Goal: Information Seeking & Learning: Find specific fact

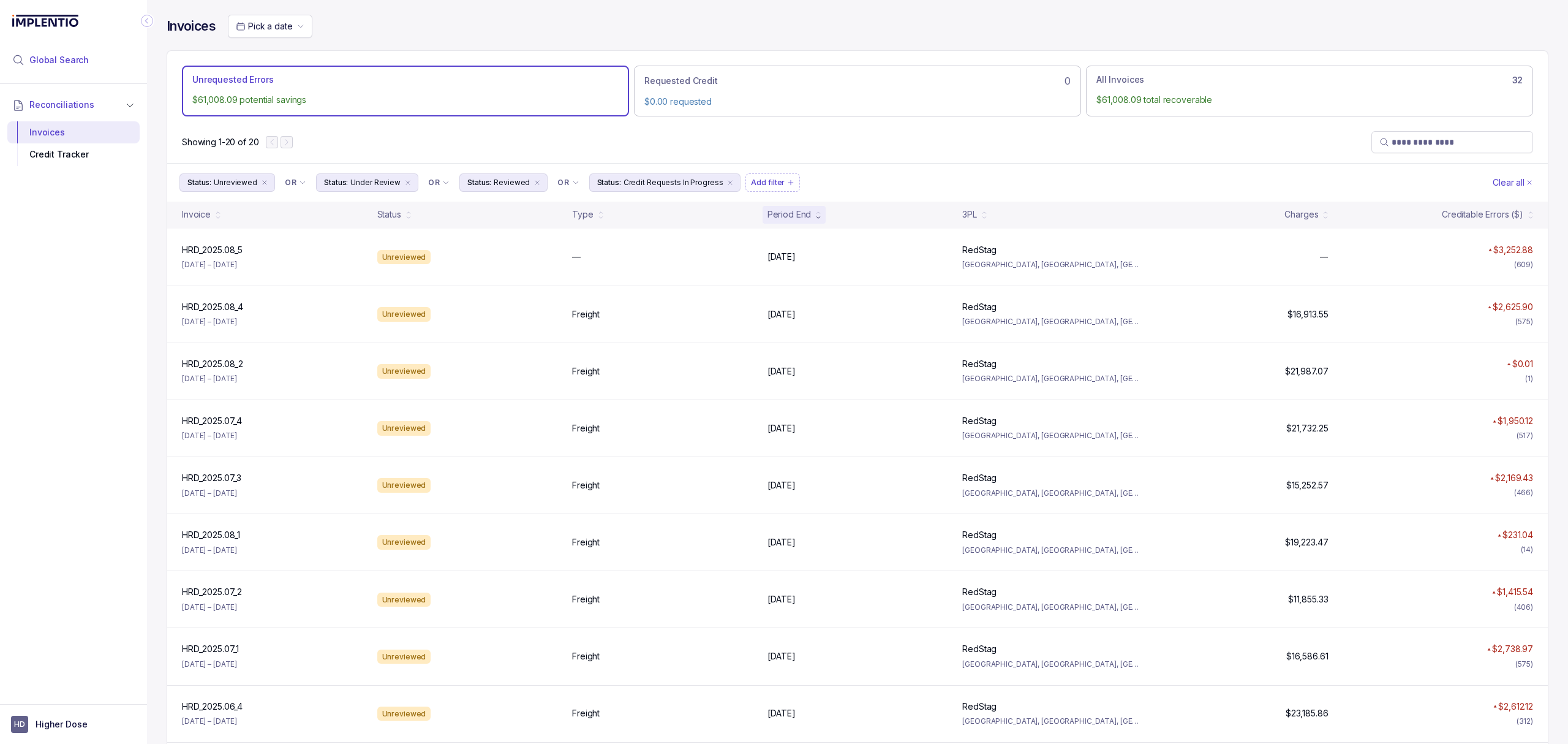
click at [56, 63] on span "Global Search" at bounding box center [58, 60] width 59 height 12
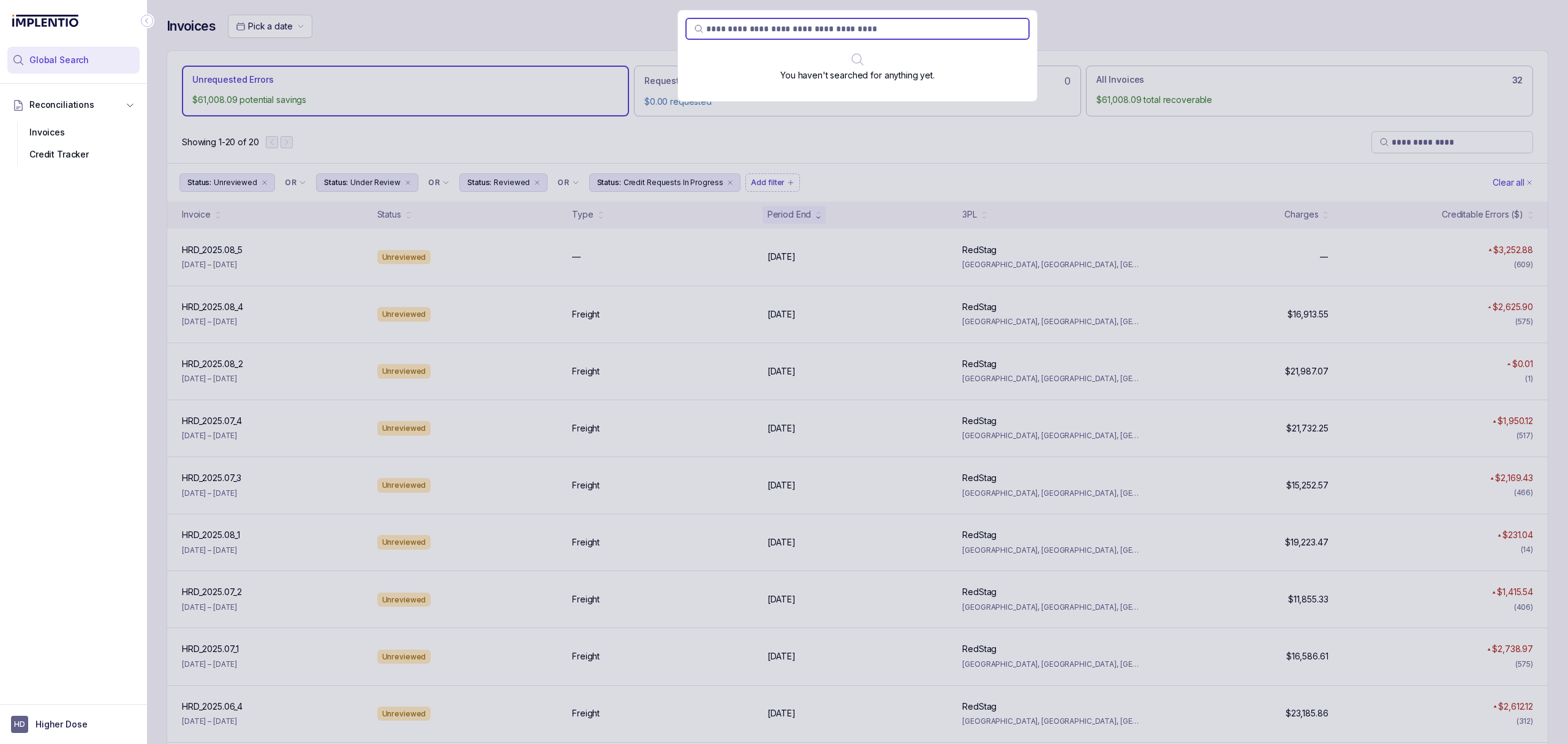
type input "******"
click at [760, 97] on div "275613 (HRD_2025.04_2) [DATE] - [DATE]" at bounding box center [857, 83] width 344 height 34
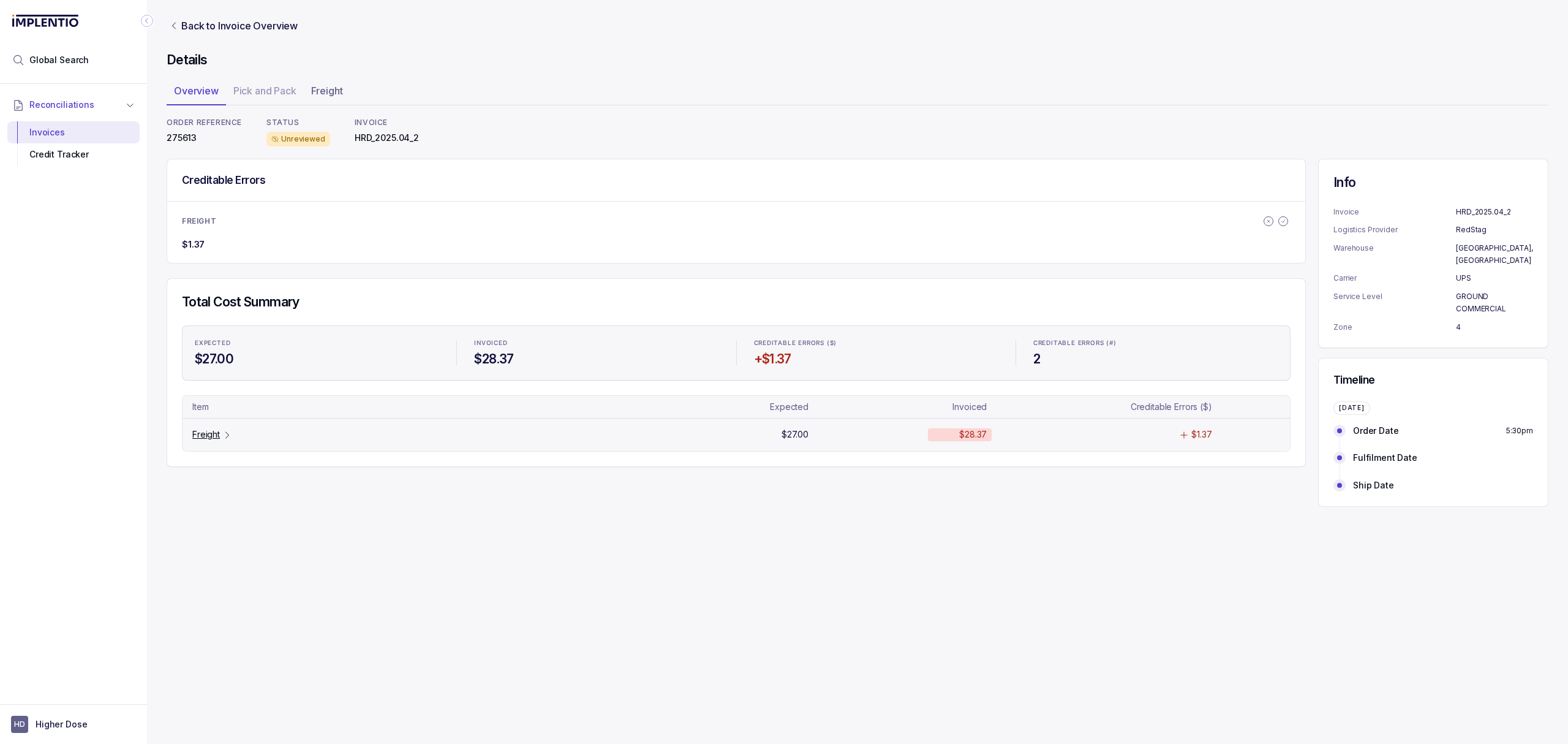
click at [202, 434] on p "Freight" at bounding box center [206, 434] width 28 height 12
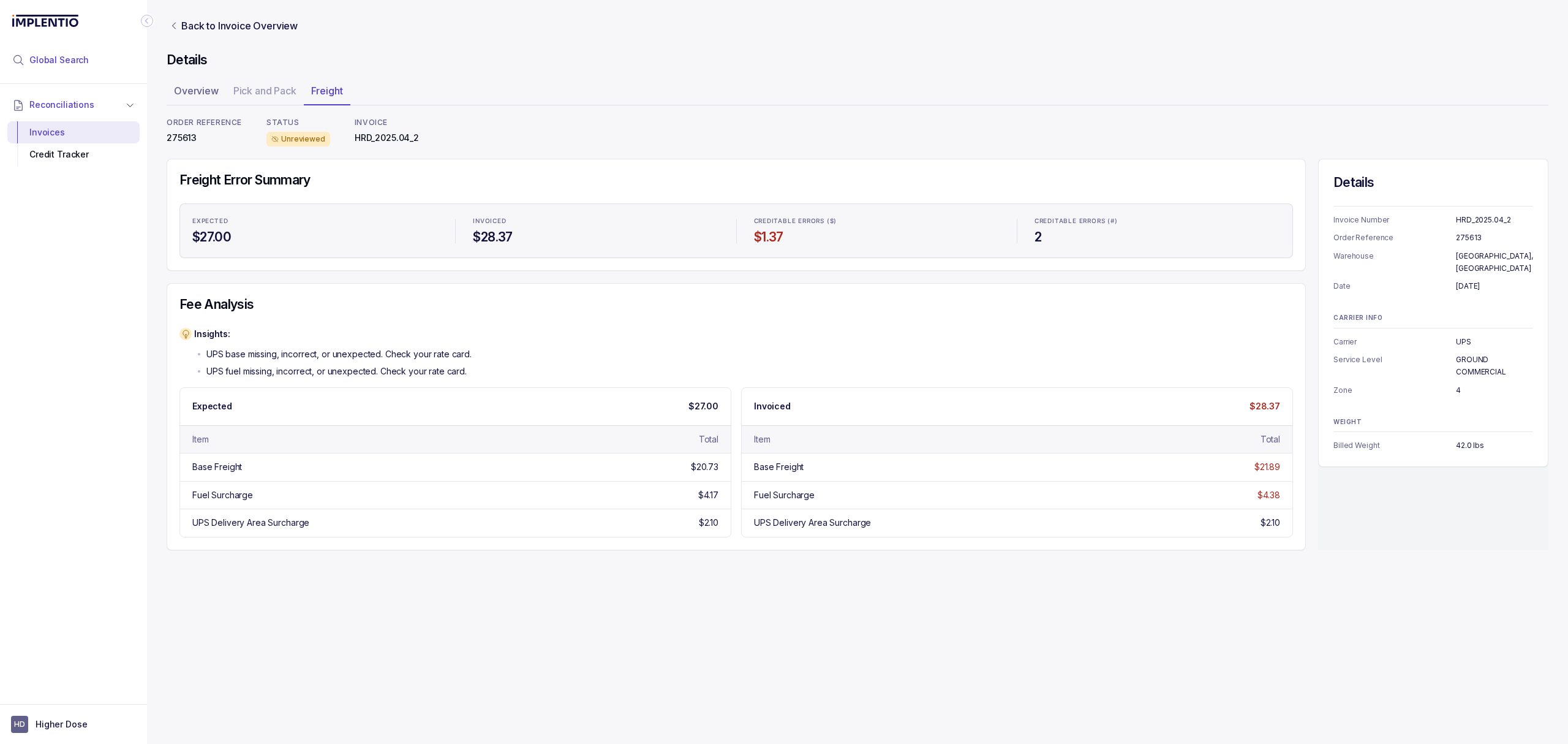
click at [49, 58] on span "Global Search" at bounding box center [58, 60] width 59 height 12
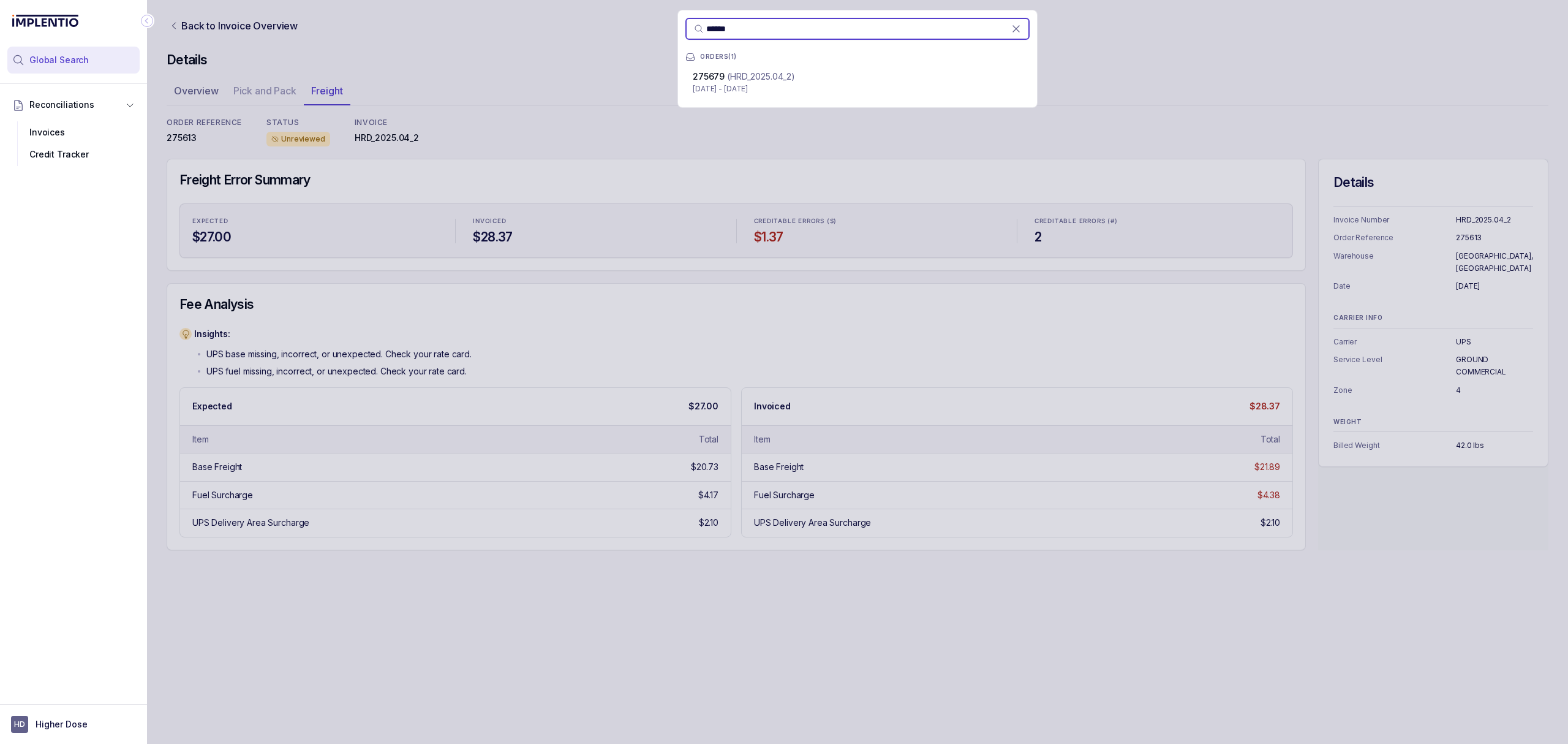
type input "******"
click at [826, 87] on p "[DATE] - [DATE]" at bounding box center [858, 88] width 329 height 12
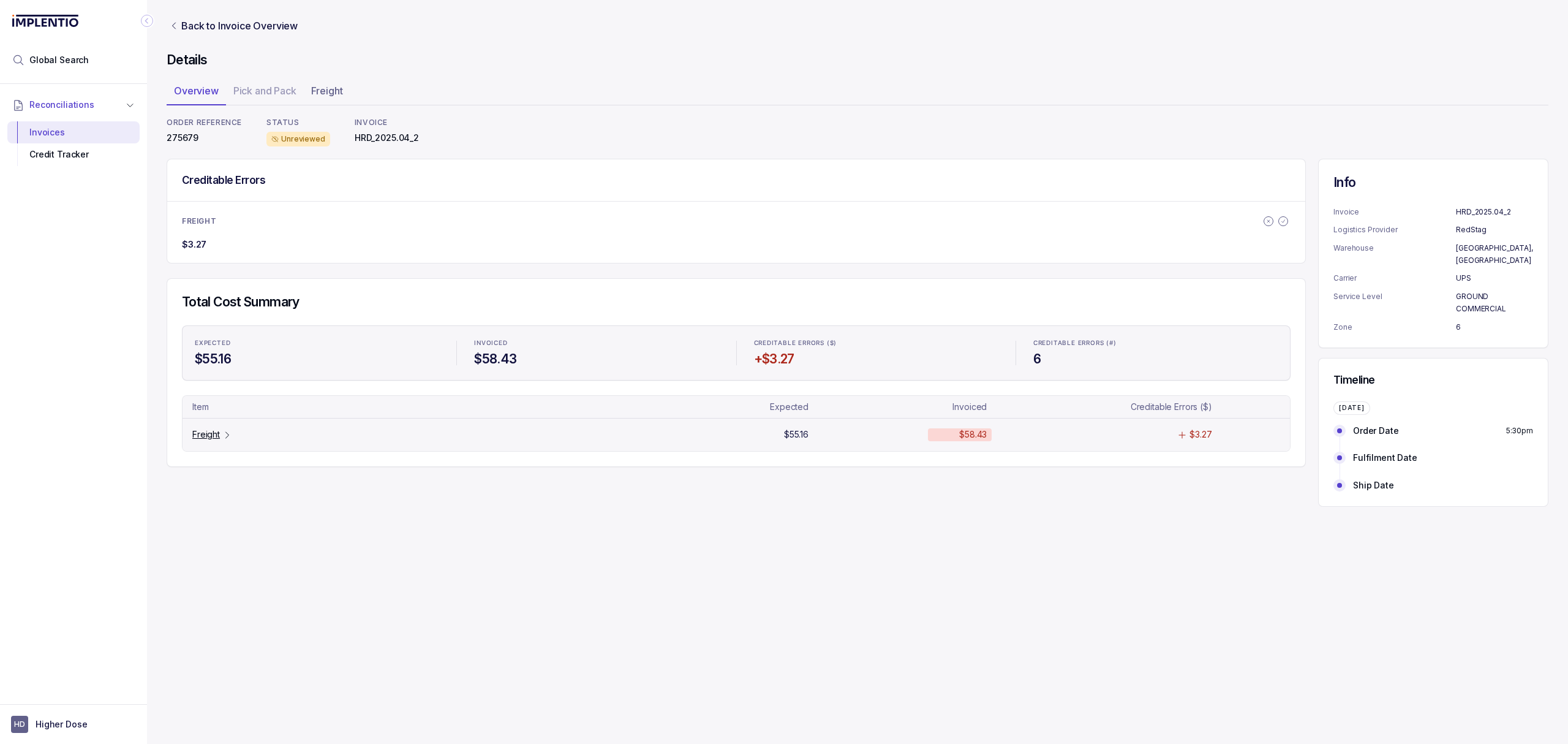
click at [206, 437] on p "Freight" at bounding box center [206, 434] width 28 height 12
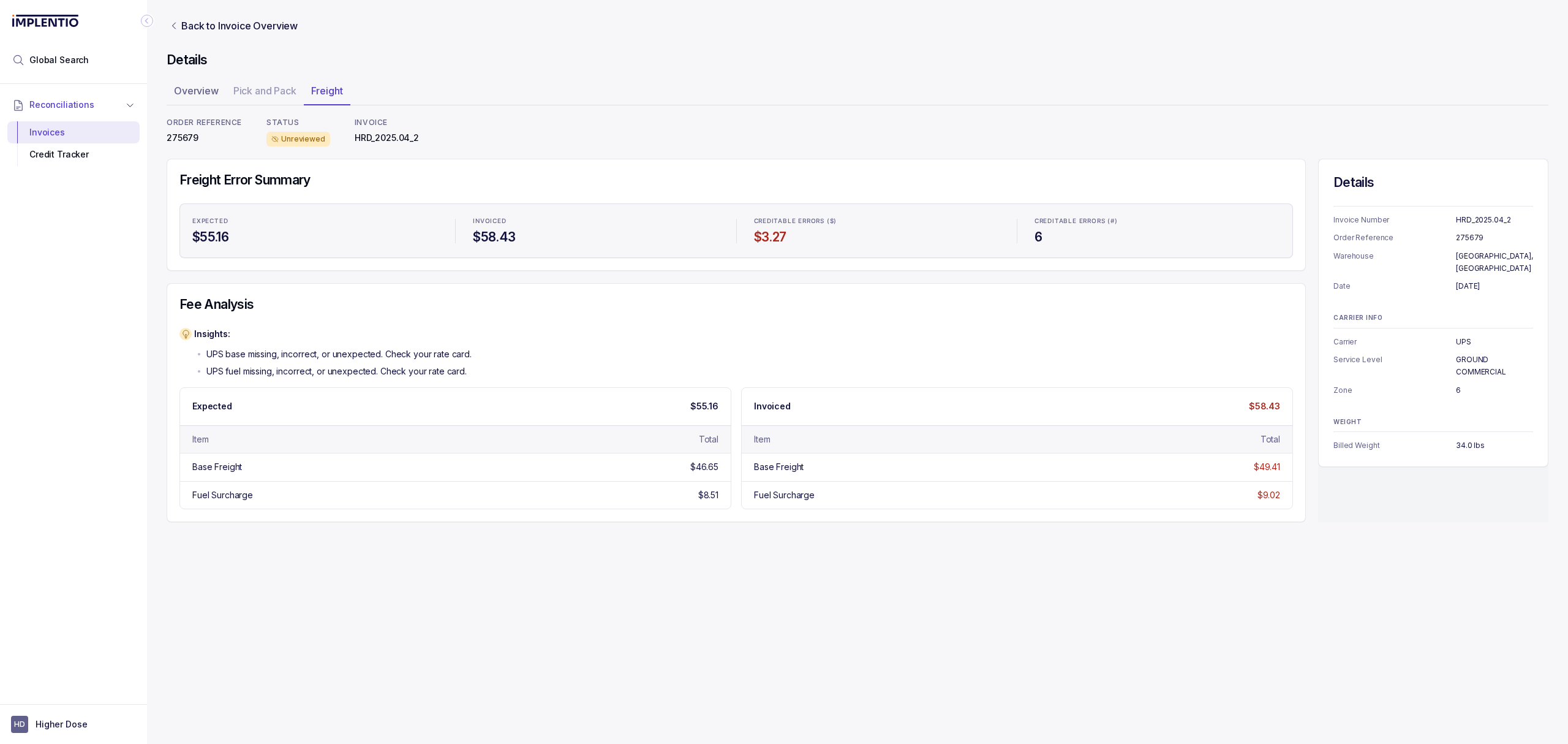
click at [383, 138] on p "HRD_2025.04_2" at bounding box center [386, 138] width 64 height 12
copy p "HRD_2025.04_2"
click at [19, 723] on span "HD" at bounding box center [19, 724] width 17 height 17
click at [44, 699] on p "Logout" at bounding box center [81, 697] width 102 height 12
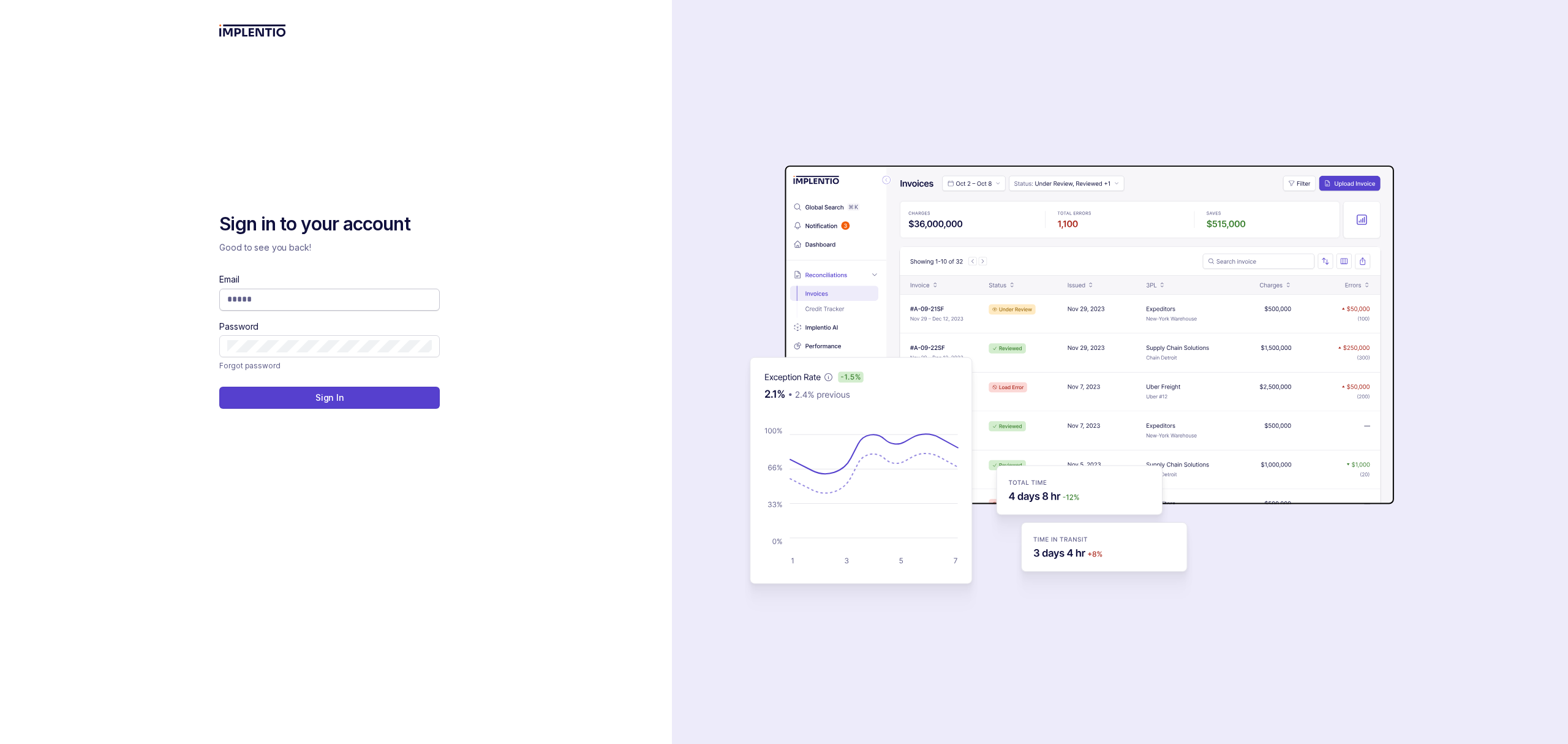
click at [273, 300] on input "Email" at bounding box center [329, 299] width 205 height 12
type input "**********"
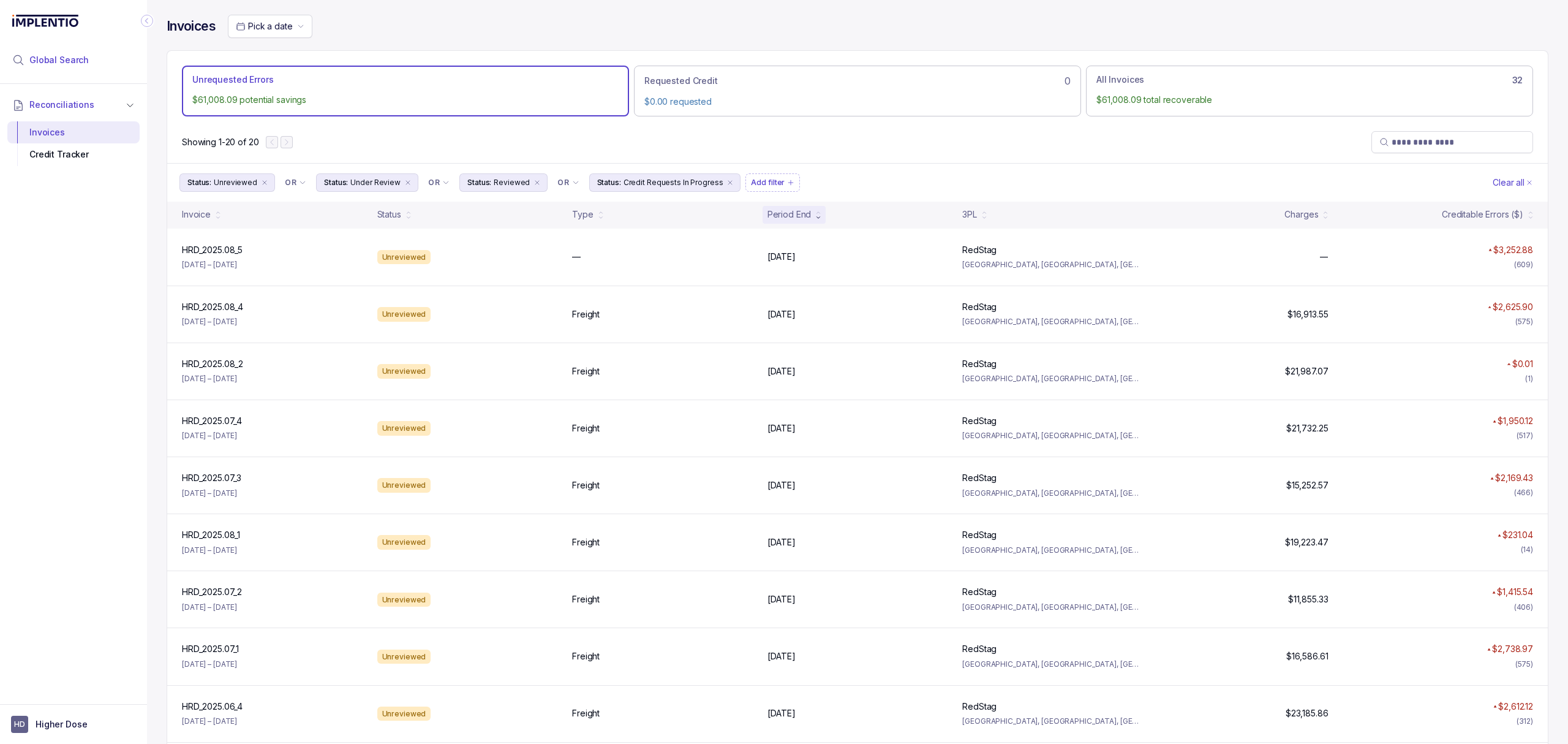
click at [70, 63] on span "Global Search" at bounding box center [58, 60] width 59 height 12
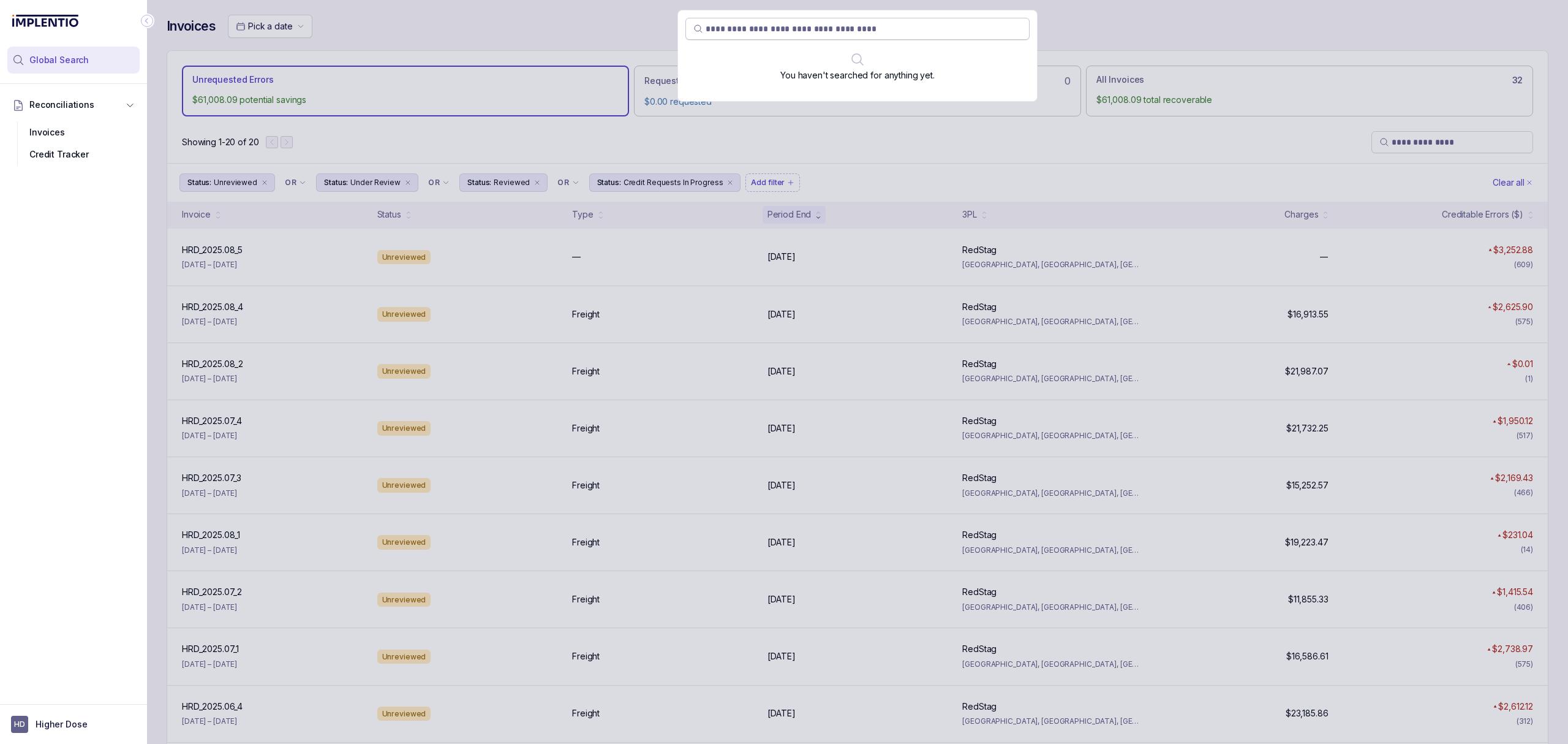
click at [742, 29] on input "search" at bounding box center [864, 29] width 316 height 12
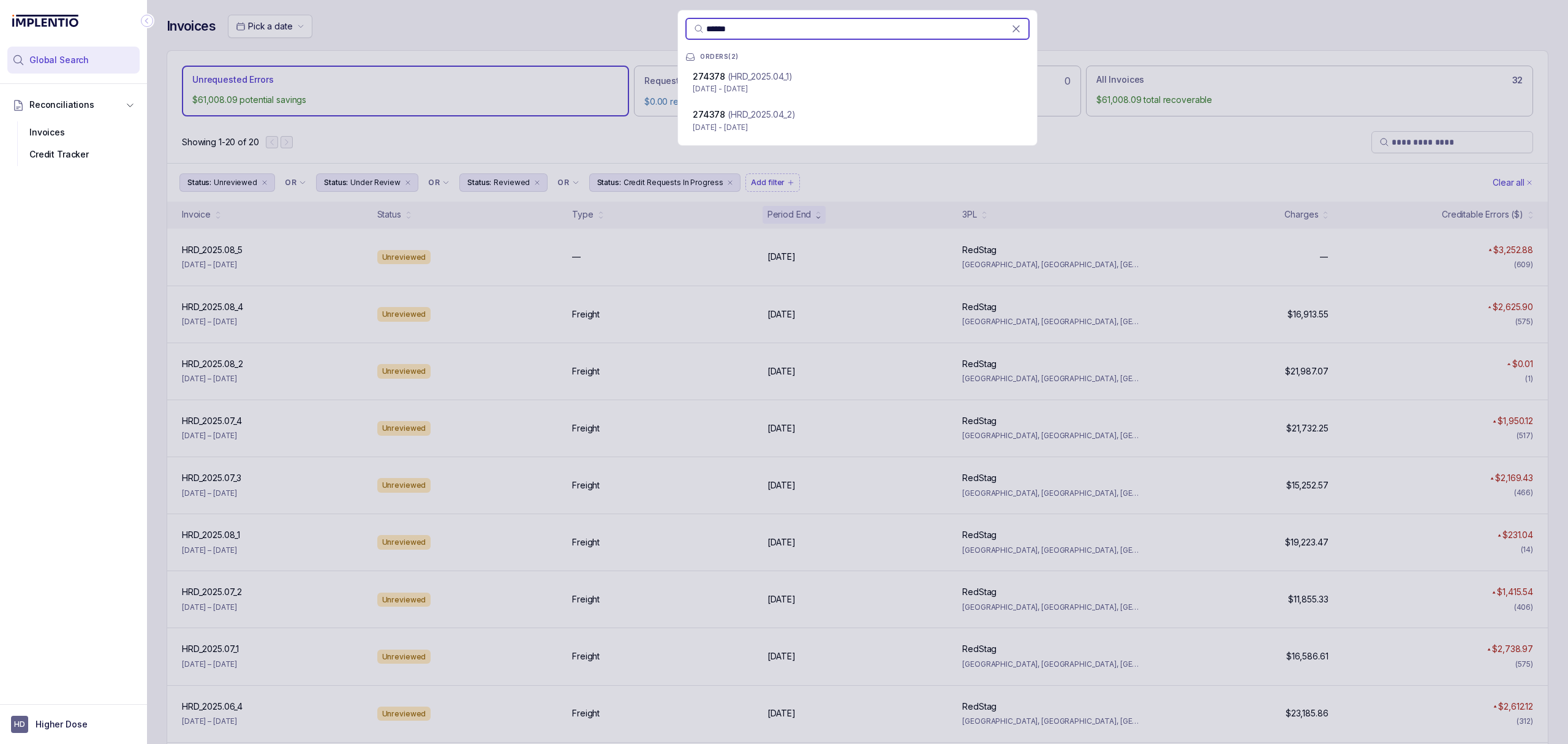
type input "******"
click at [785, 128] on p "[DATE] - [DATE]" at bounding box center [858, 127] width 329 height 12
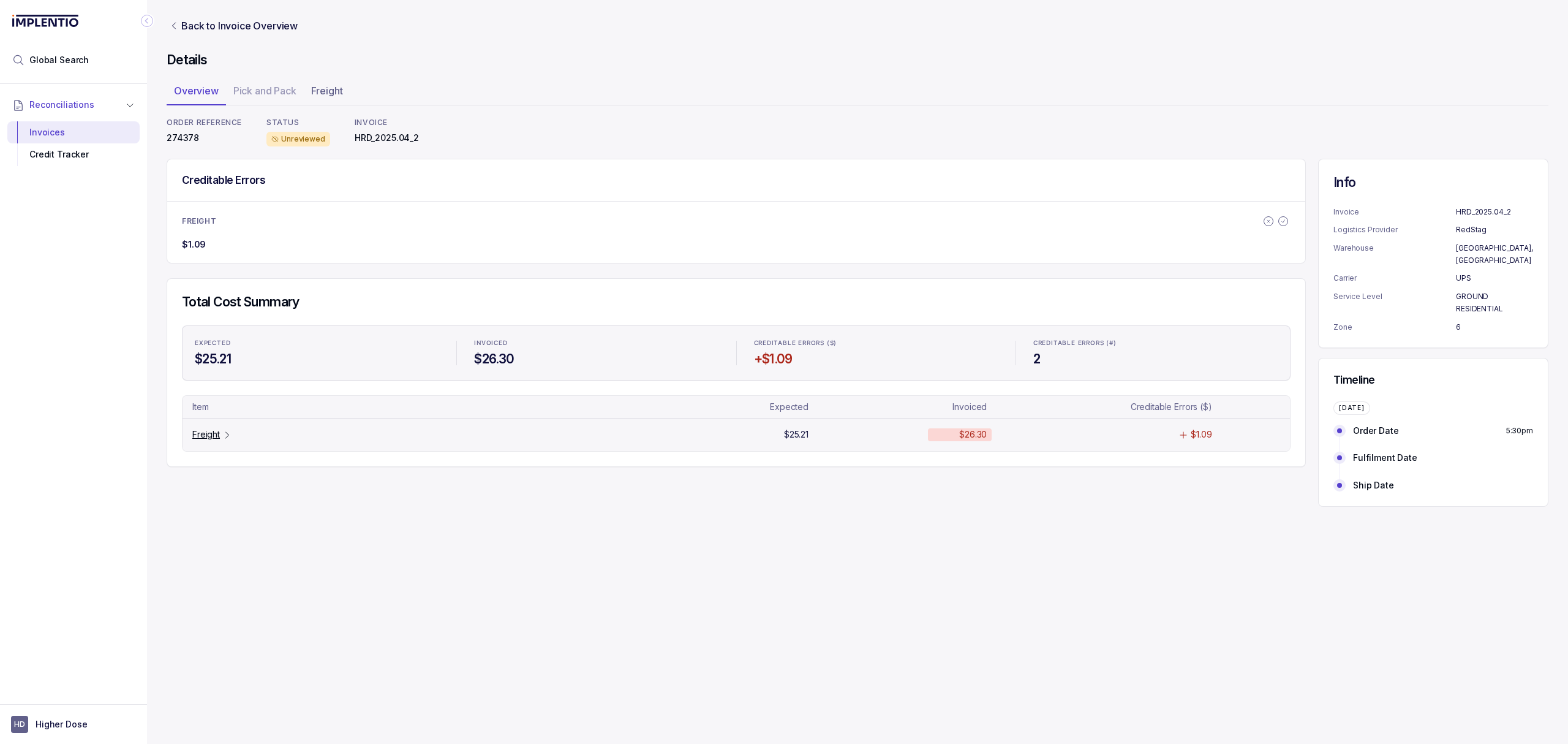
click at [214, 439] on p "Freight" at bounding box center [206, 434] width 28 height 12
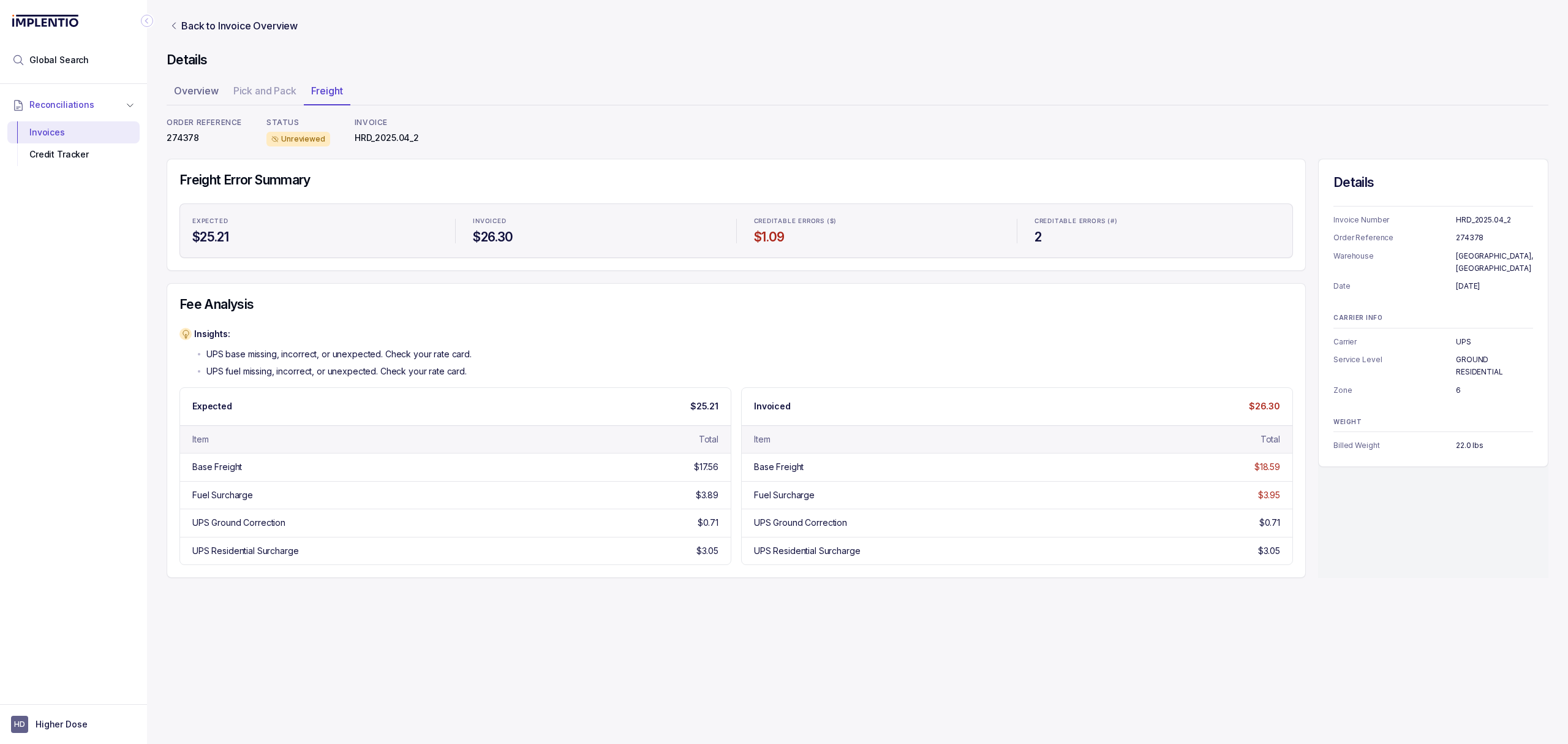
click at [1459, 384] on p "6" at bounding box center [1495, 390] width 77 height 12
click at [1457, 384] on p "6" at bounding box center [1495, 390] width 77 height 12
copy p "6"
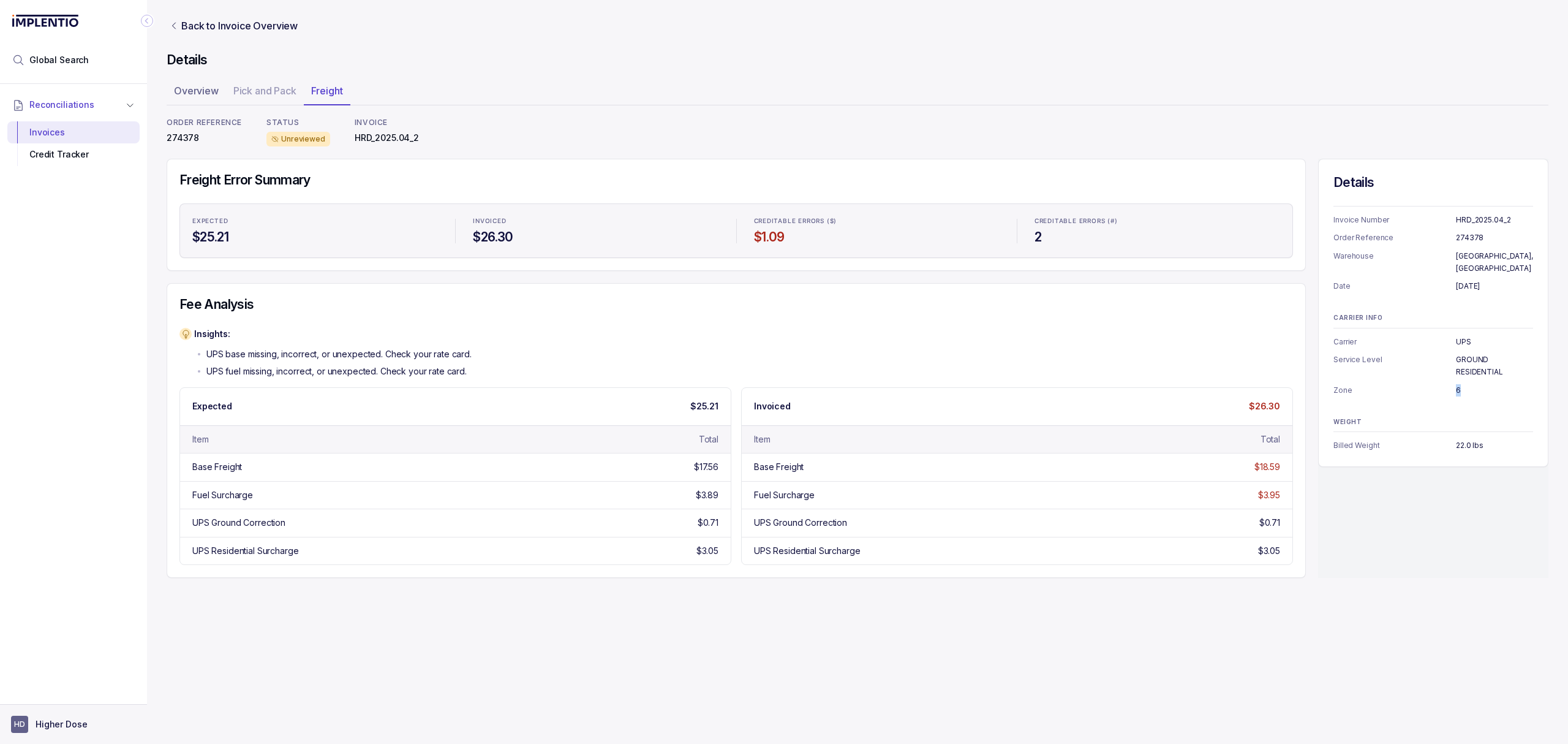
click at [91, 721] on button "HD Higher Dose" at bounding box center [73, 724] width 125 height 17
click at [60, 702] on p "Logout" at bounding box center [81, 697] width 102 height 12
